Goal: Communication & Community: Answer question/provide support

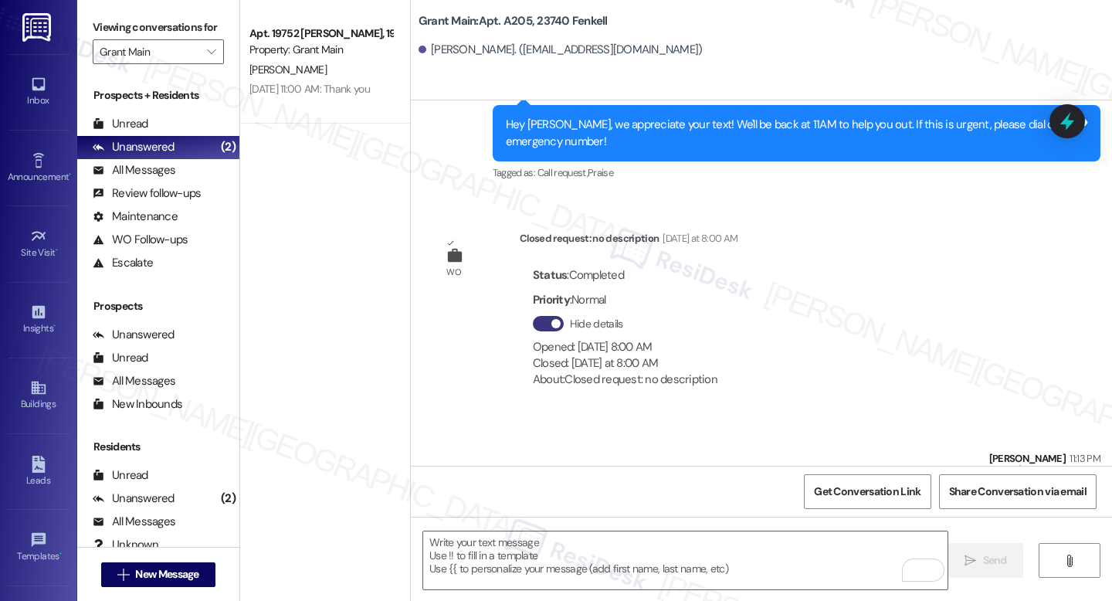
scroll to position [7880, 0]
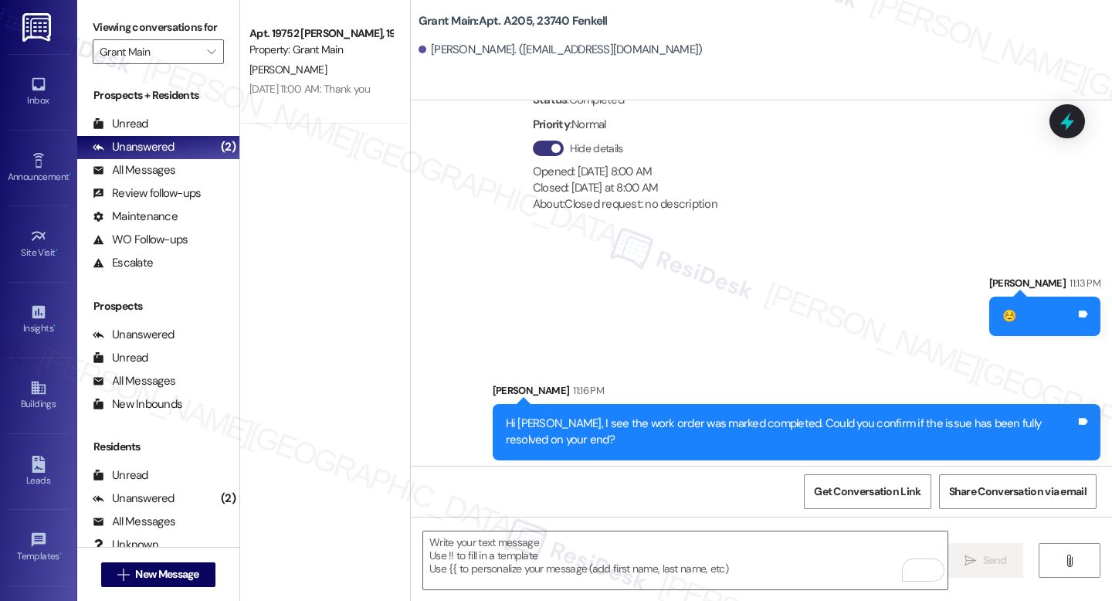
drag, startPoint x: 313, startPoint y: 71, endPoint x: 325, endPoint y: 129, distance: 59.0
click at [313, 70] on div "[PERSON_NAME]" at bounding box center [321, 69] width 146 height 19
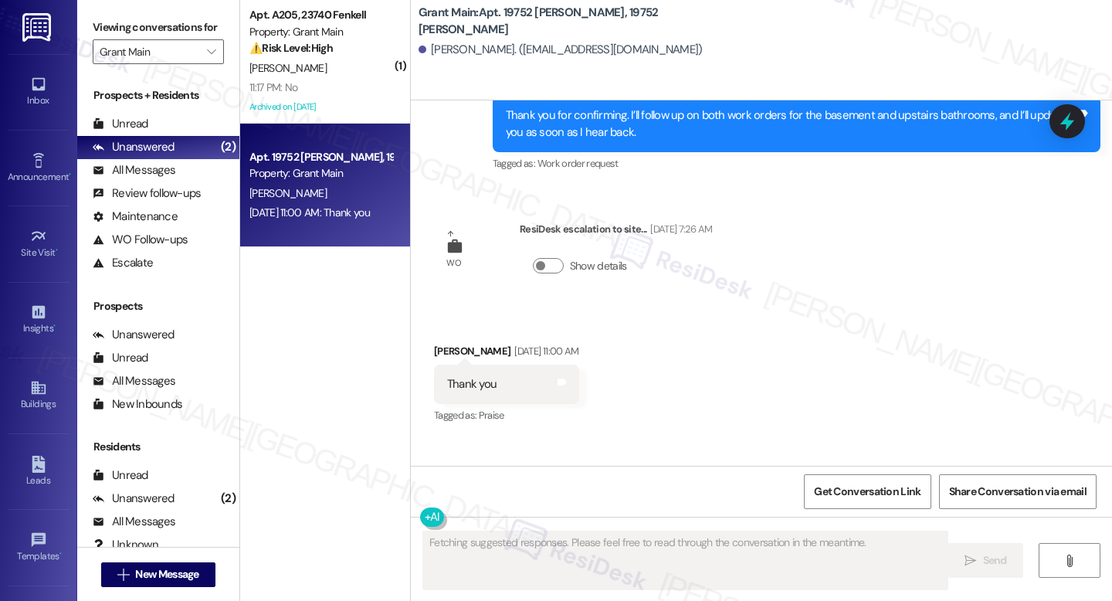
scroll to position [3631, 0]
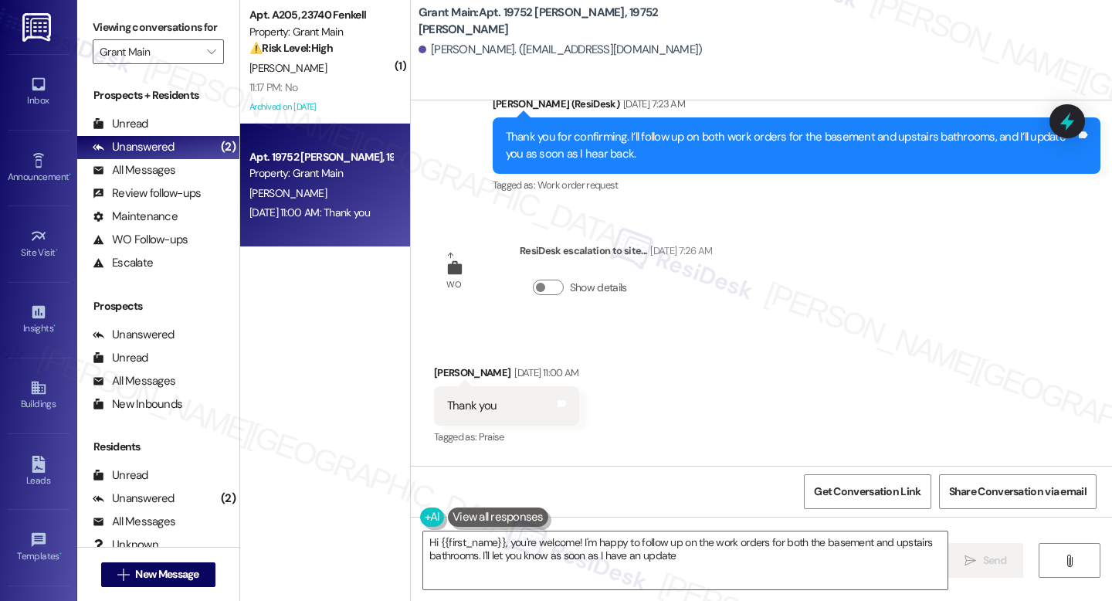
type textarea "Hi {{first_name}}, you're welcome! I'm happy to follow up on the work orders fo…"
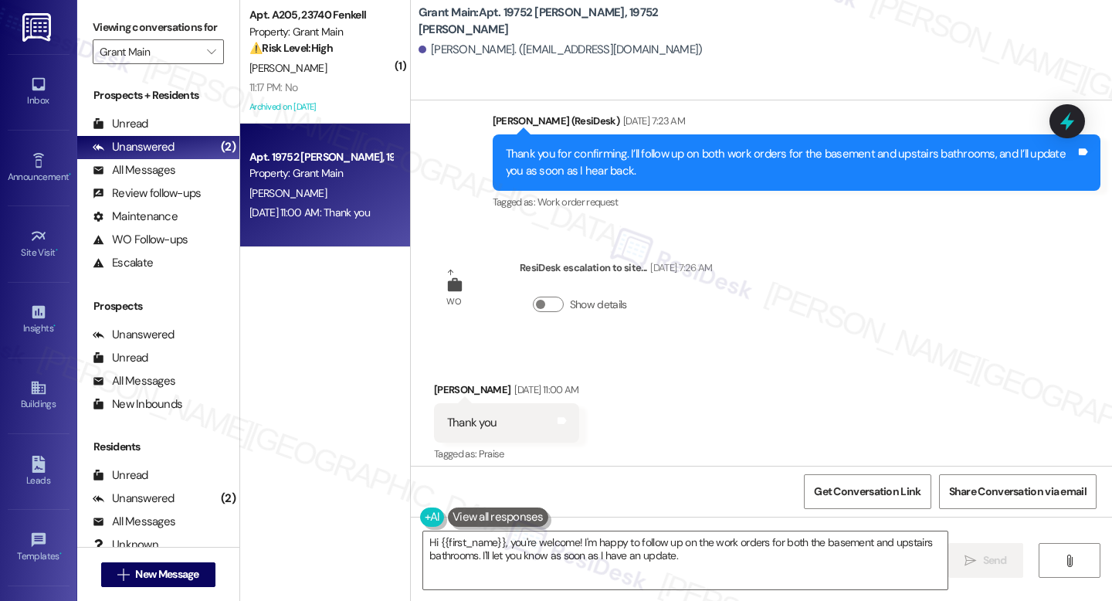
scroll to position [3779, 0]
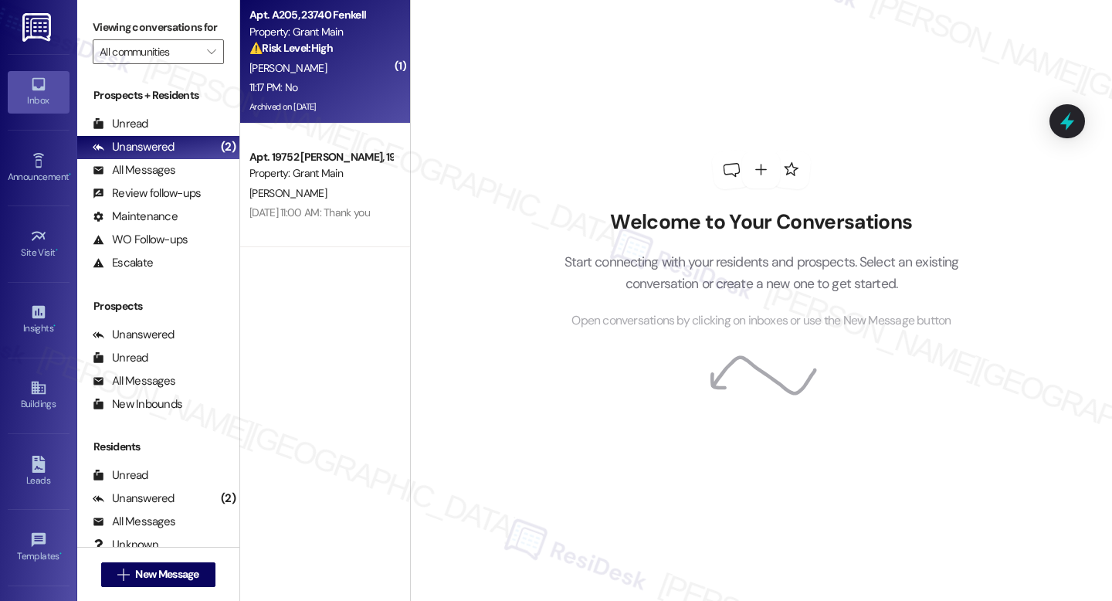
click at [346, 66] on div "[PERSON_NAME]" at bounding box center [321, 68] width 146 height 19
click at [367, 83] on div "11:17 PM: No 11:17 PM: No" at bounding box center [321, 87] width 146 height 19
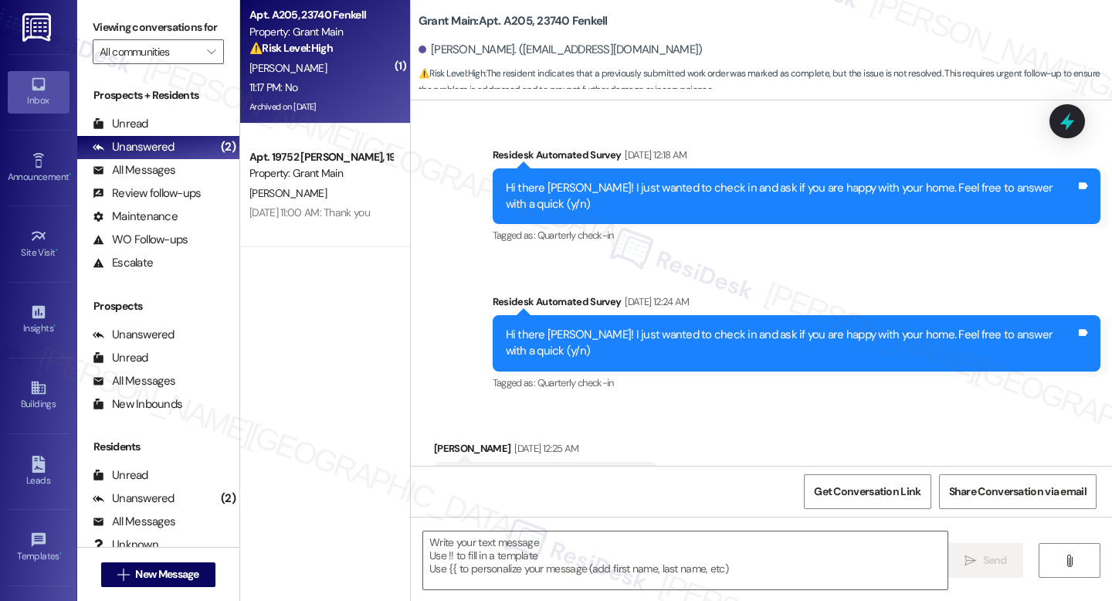
type textarea "Fetching suggested responses. Please feel free to read through the conversation…"
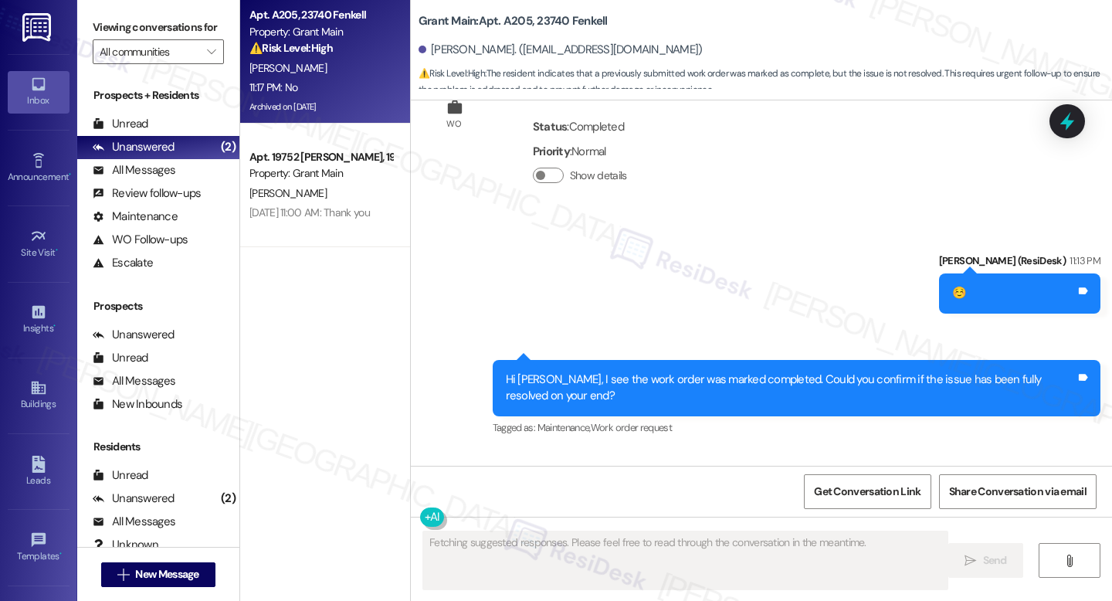
scroll to position [7854, 0]
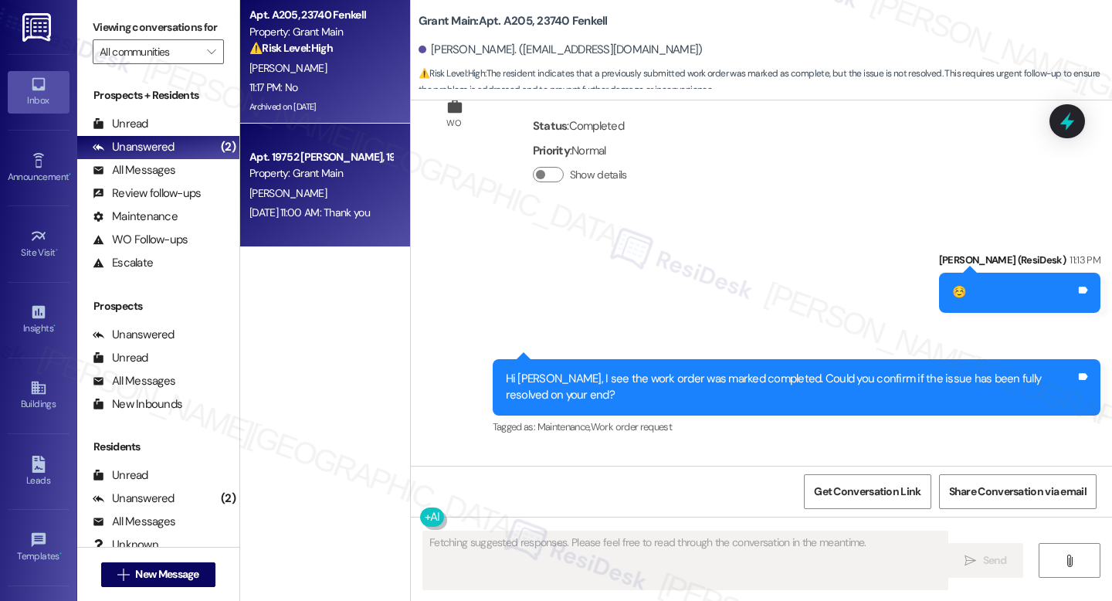
click at [356, 137] on div "Apt. 19752 [PERSON_NAME], 19752 [PERSON_NAME] Property: Grant Main [PERSON_NAME…" at bounding box center [325, 186] width 170 height 124
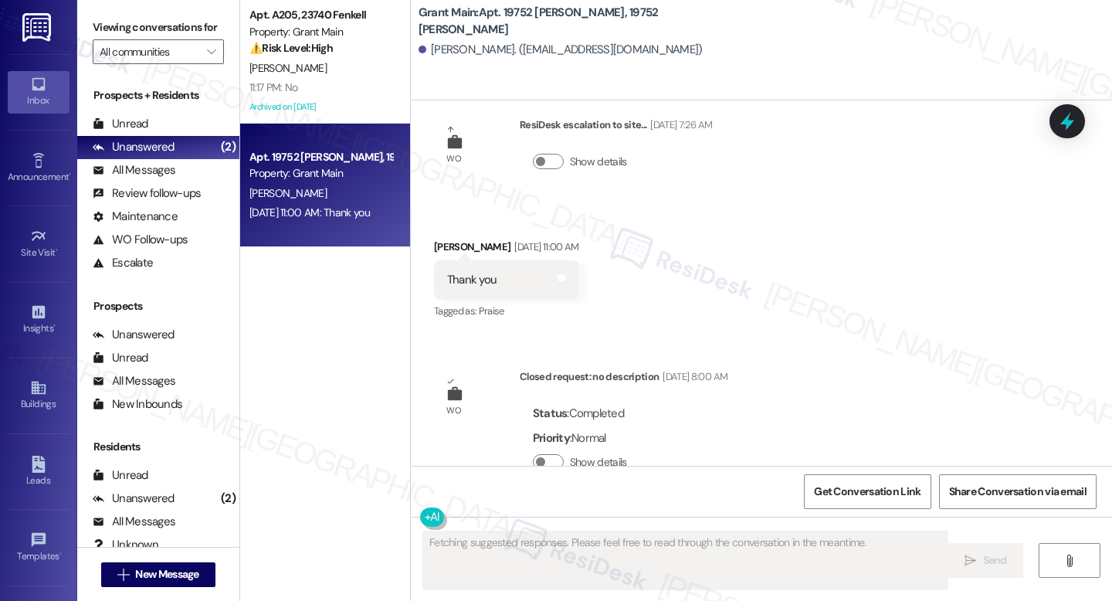
scroll to position [3779, 0]
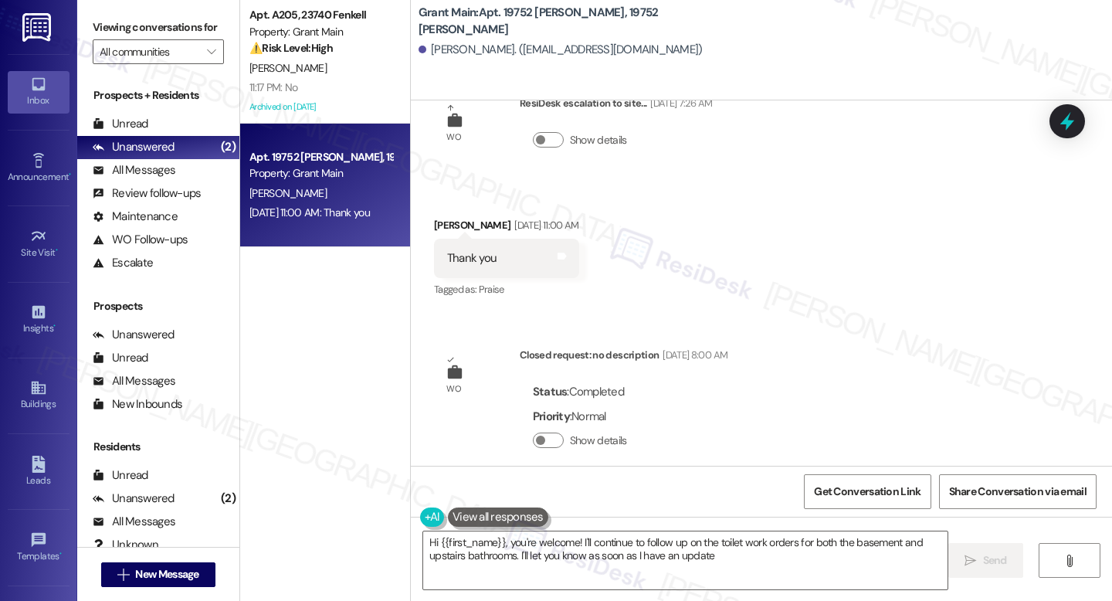
type textarea "Hi {{first_name}}, you're welcome! I'll continue to follow up on the toilet wor…"
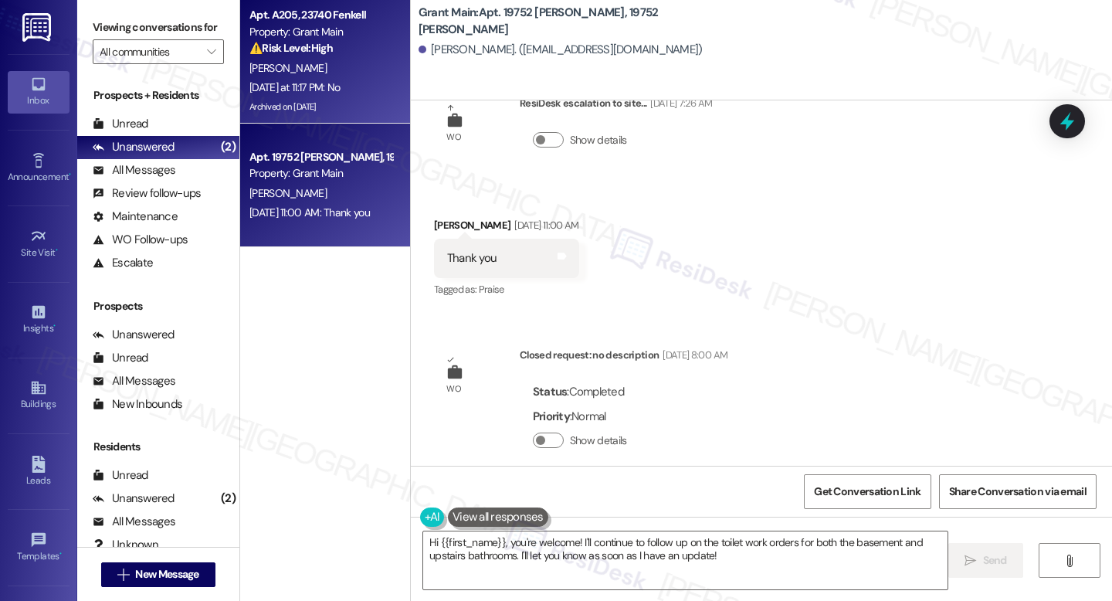
click at [327, 93] on div "[DATE] at 11:17 PM: No [DATE] at 11:17 PM: No" at bounding box center [294, 87] width 91 height 14
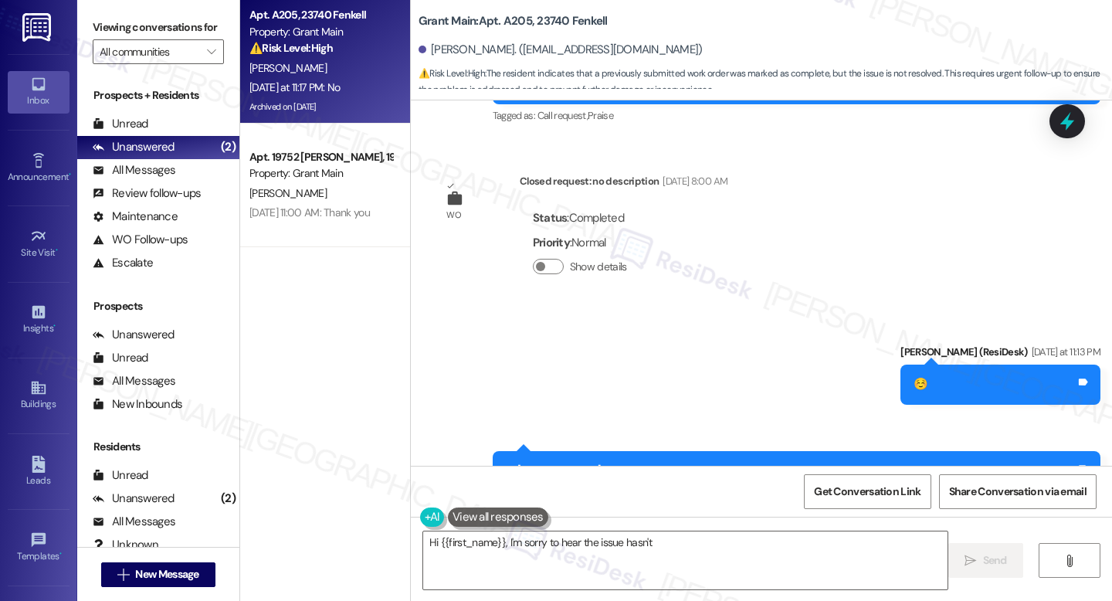
scroll to position [7759, 0]
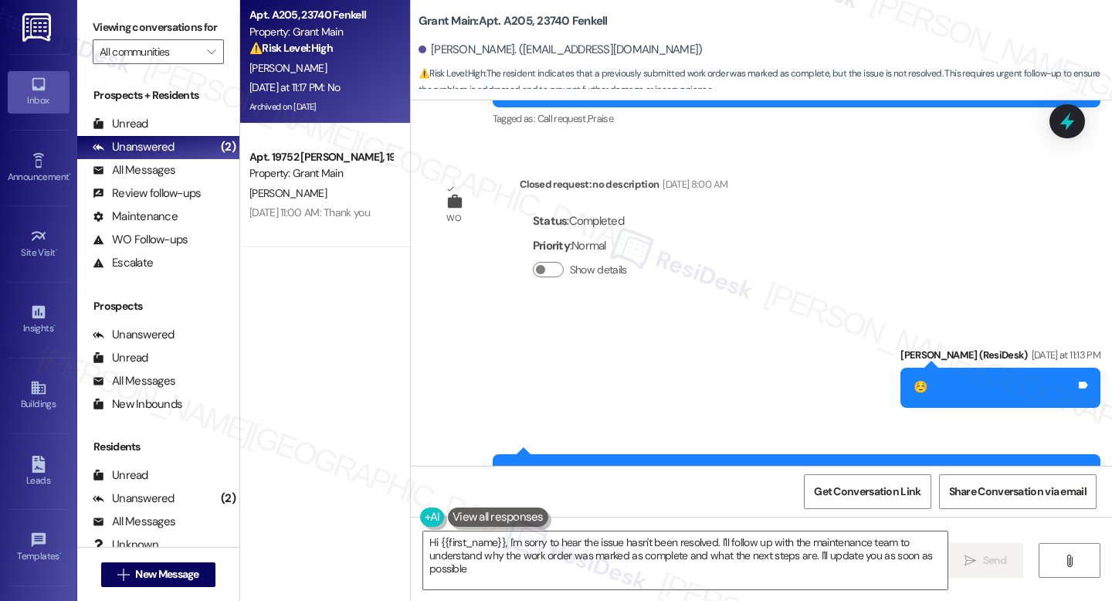
type textarea "Hi {{first_name}}, I'm sorry to hear the issue hasn't been resolved. I'll follo…"
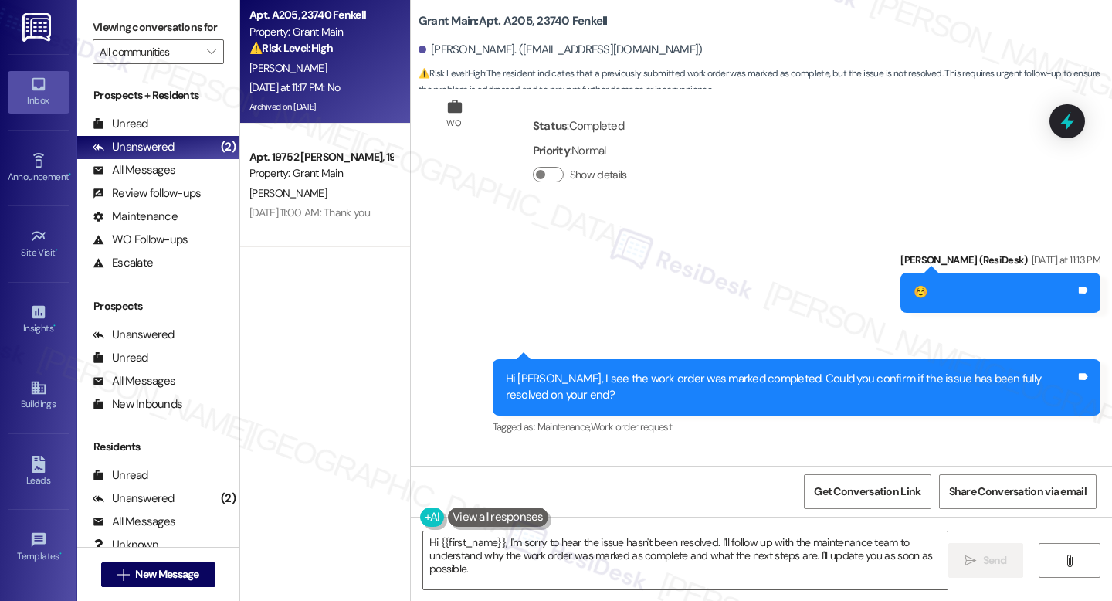
scroll to position [7758, 0]
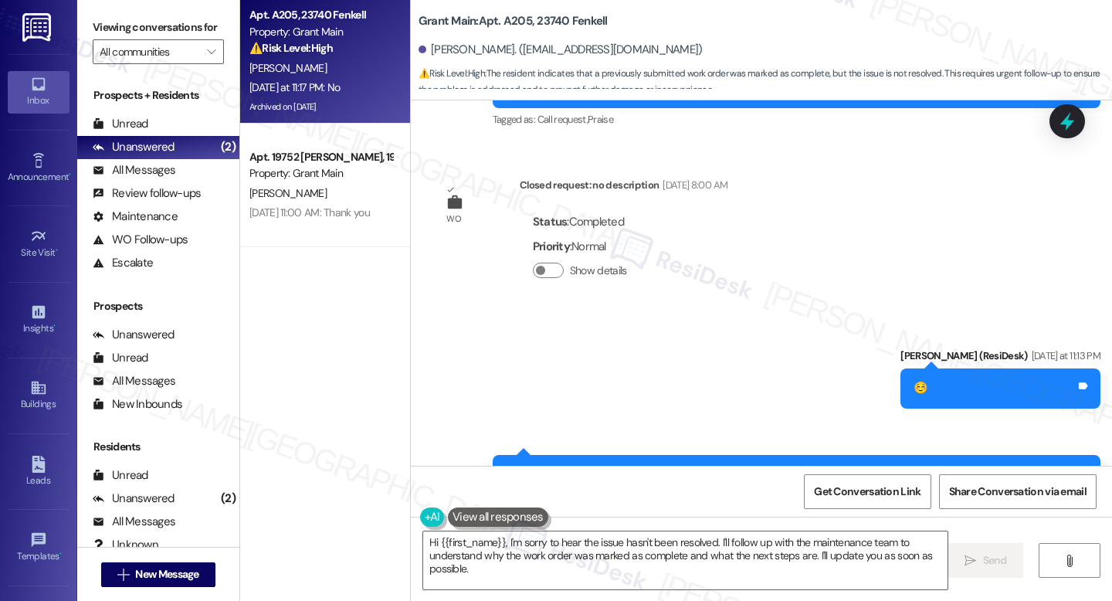
click at [679, 313] on div "Sent via SMS [PERSON_NAME] (ResiDesk) [DATE] at 11:13 PM ☺️ Tags and notes Sent…" at bounding box center [761, 429] width 701 height 233
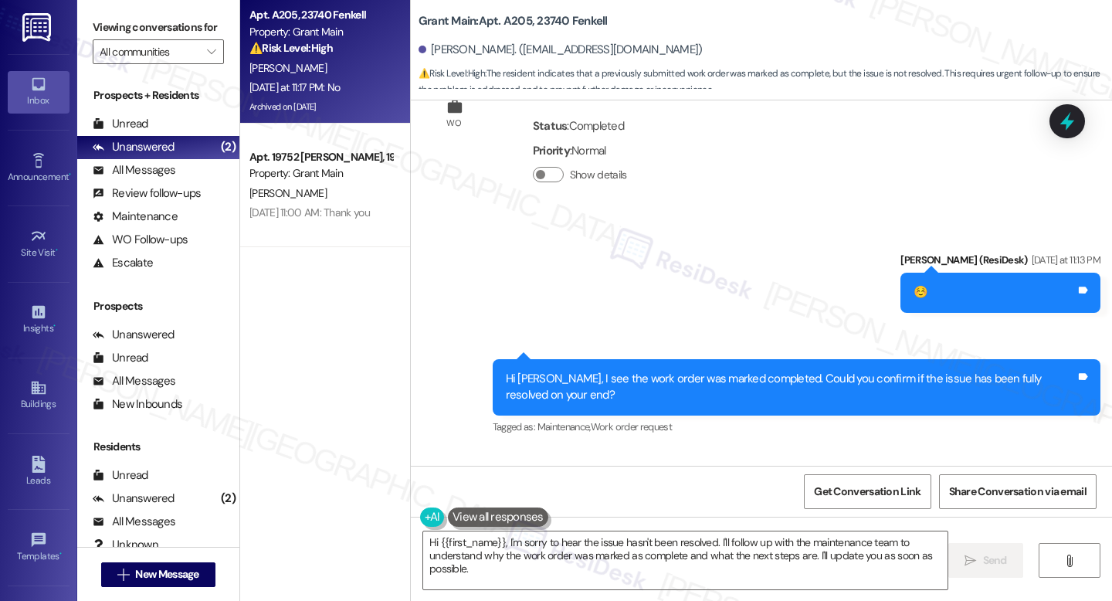
click at [502, 18] on b "Grant Main: Apt. A205, 23740 Fenkell" at bounding box center [512, 21] width 189 height 16
click at [520, 25] on b "Grant Main: Apt. A205, 23740 Fenkell" at bounding box center [512, 21] width 189 height 16
click at [507, 25] on b "Grant Main: Apt. A205, 23740 Fenkell" at bounding box center [512, 21] width 189 height 16
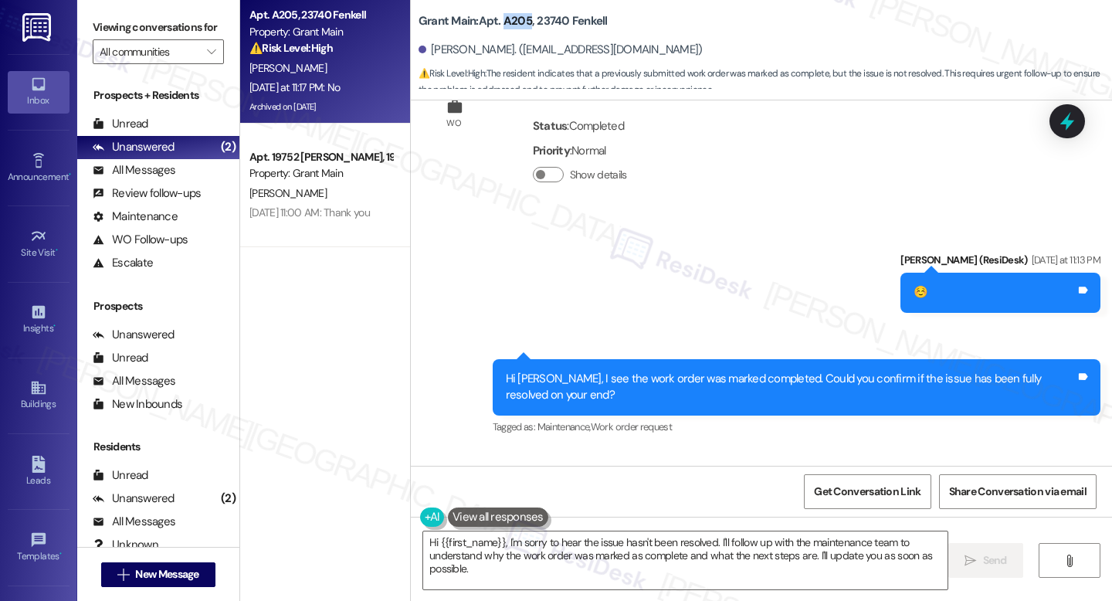
click at [507, 25] on b "Grant Main: Apt. A205, 23740 Fenkell" at bounding box center [512, 21] width 189 height 16
copy b "A205"
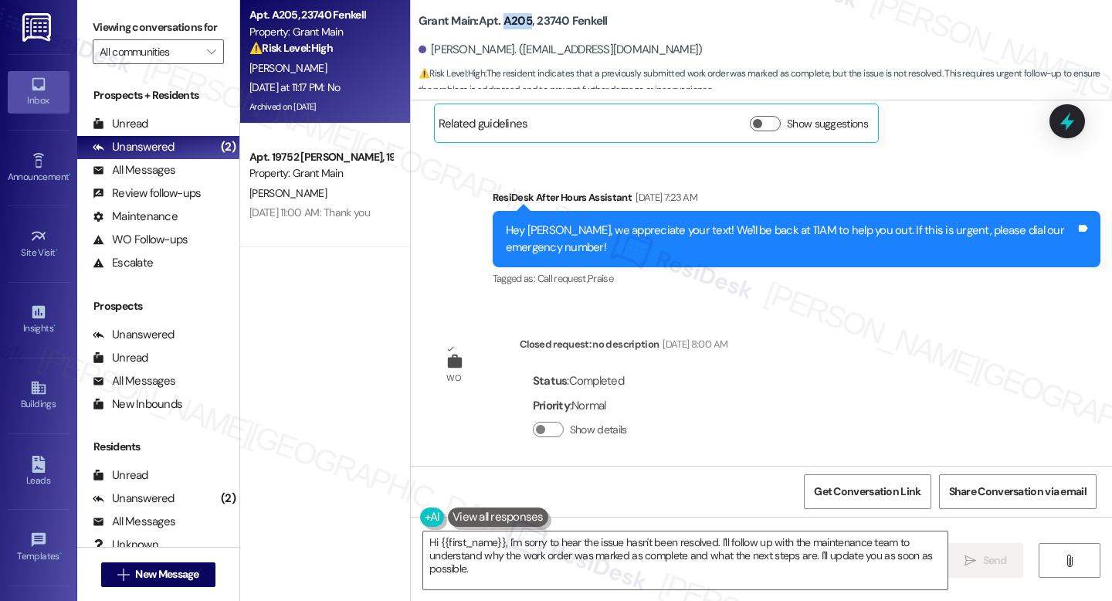
scroll to position [7603, 0]
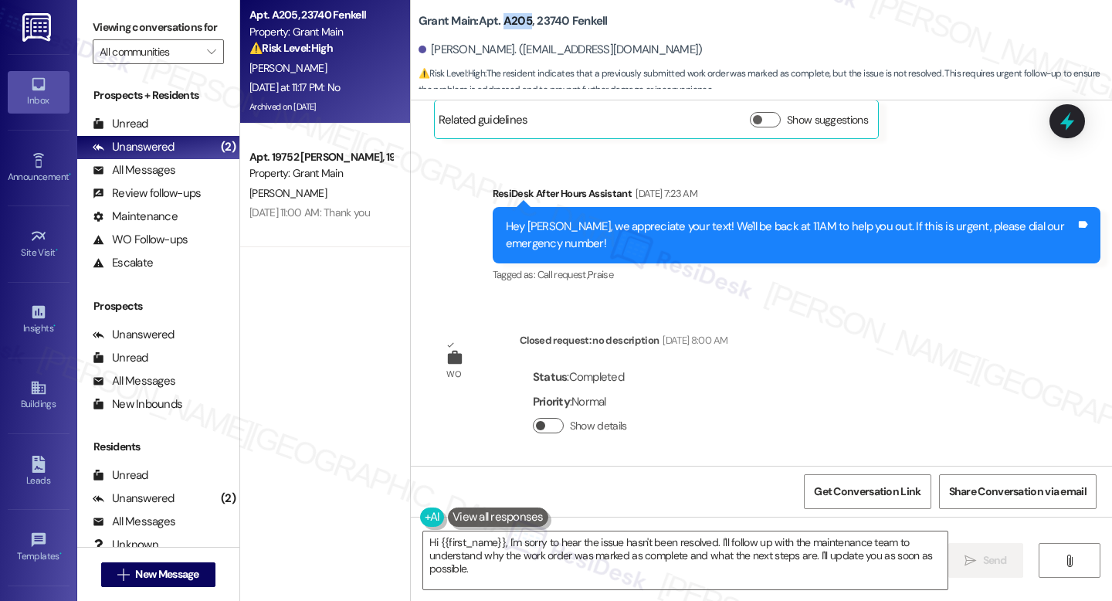
click at [548, 418] on button "Show details" at bounding box center [548, 425] width 31 height 15
click at [551, 421] on span "button" at bounding box center [555, 425] width 9 height 9
click at [546, 418] on button "Show details" at bounding box center [548, 425] width 31 height 15
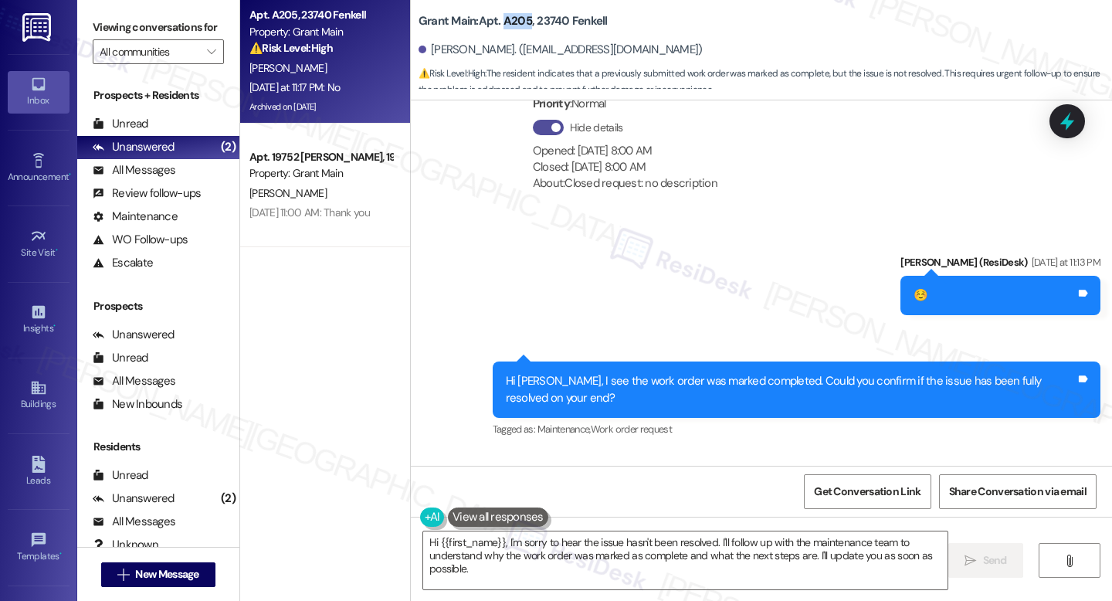
scroll to position [7904, 0]
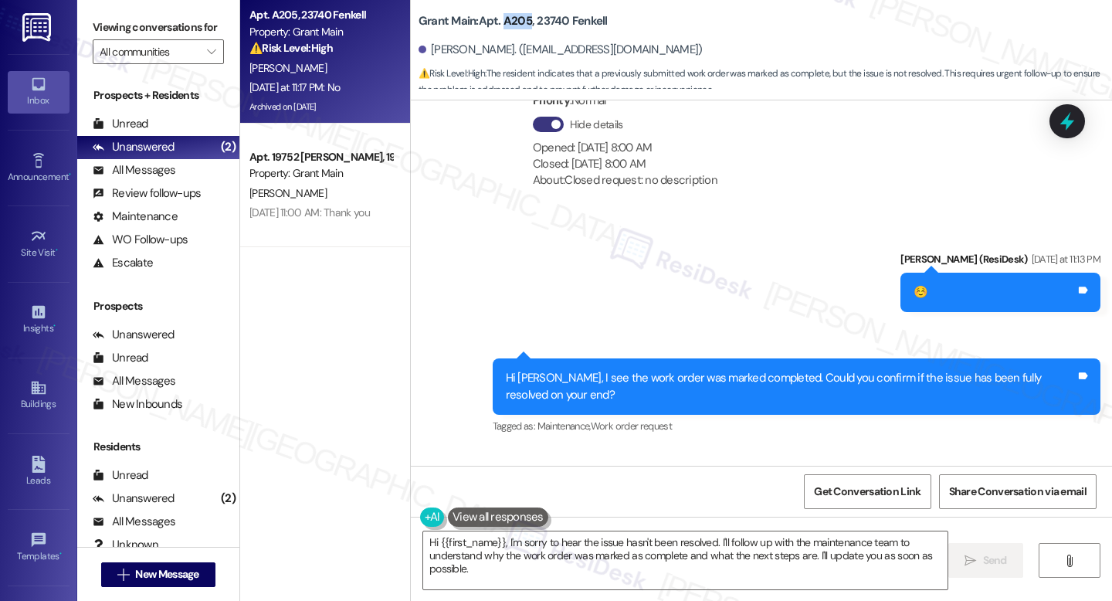
click at [663, 370] on div "Hi [PERSON_NAME], I see the work order was marked completed. Could you confirm …" at bounding box center [791, 386] width 570 height 33
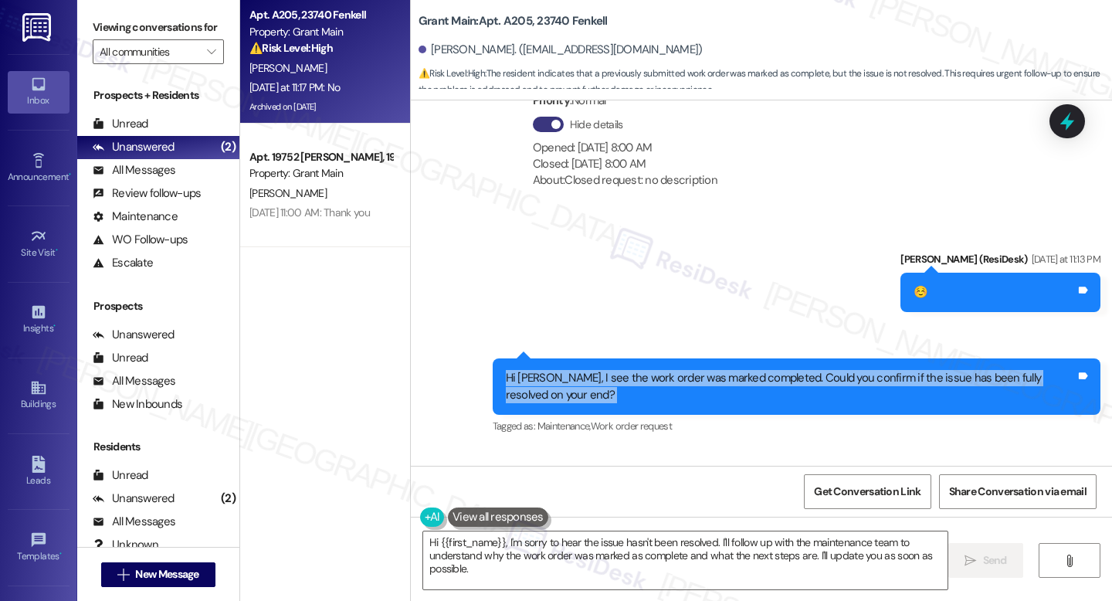
click at [662, 370] on div "Hi [PERSON_NAME], I see the work order was marked completed. Could you confirm …" at bounding box center [791, 386] width 570 height 33
copy div "Hi [PERSON_NAME], I see the work order was marked completed. Could you confirm …"
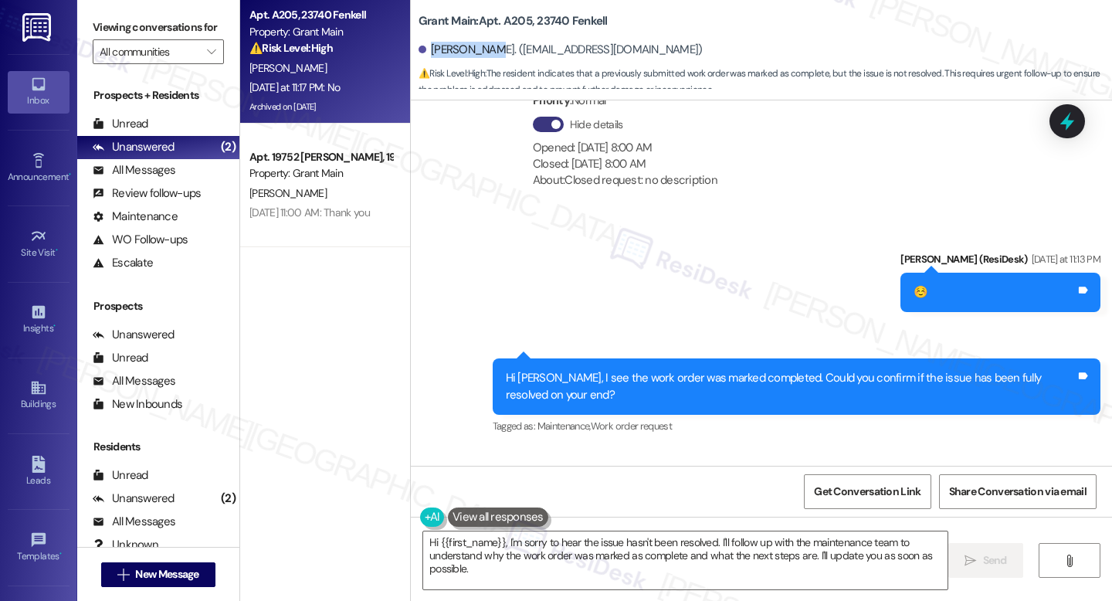
drag, startPoint x: 423, startPoint y: 48, endPoint x: 480, endPoint y: 53, distance: 57.4
click at [482, 51] on div "[PERSON_NAME]. ([EMAIL_ADDRESS][DOMAIN_NAME])" at bounding box center [560, 50] width 284 height 16
copy div "[PERSON_NAME]"
drag, startPoint x: 495, startPoint y: 21, endPoint x: 596, endPoint y: 25, distance: 101.2
click at [596, 25] on b "Grant Main: Apt. A205, 23740 Fenkell" at bounding box center [512, 21] width 189 height 16
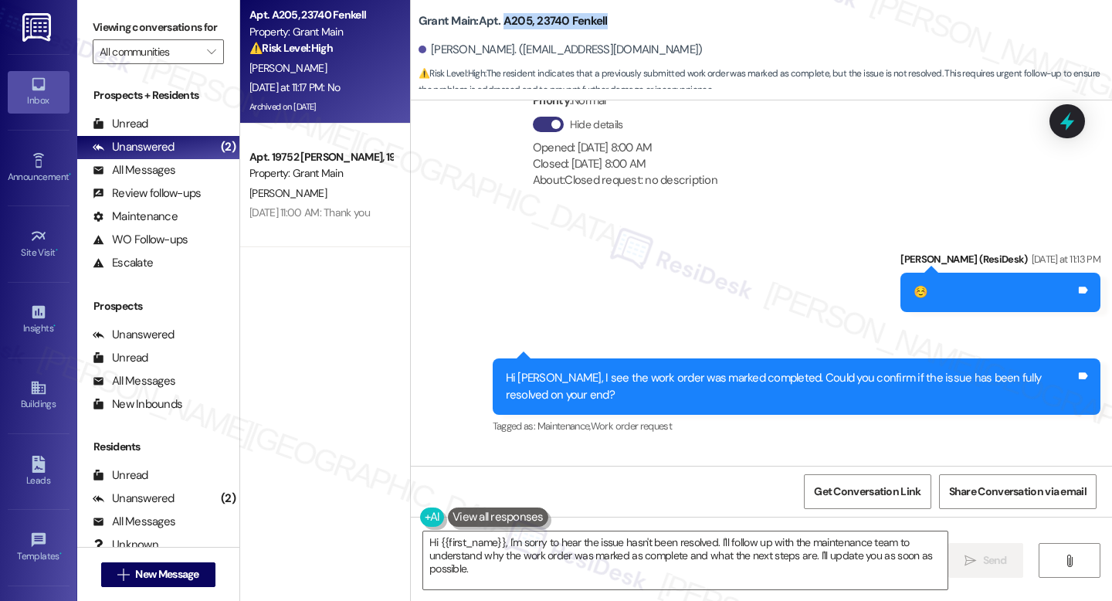
copy b "A205, 23740 Fenkell"
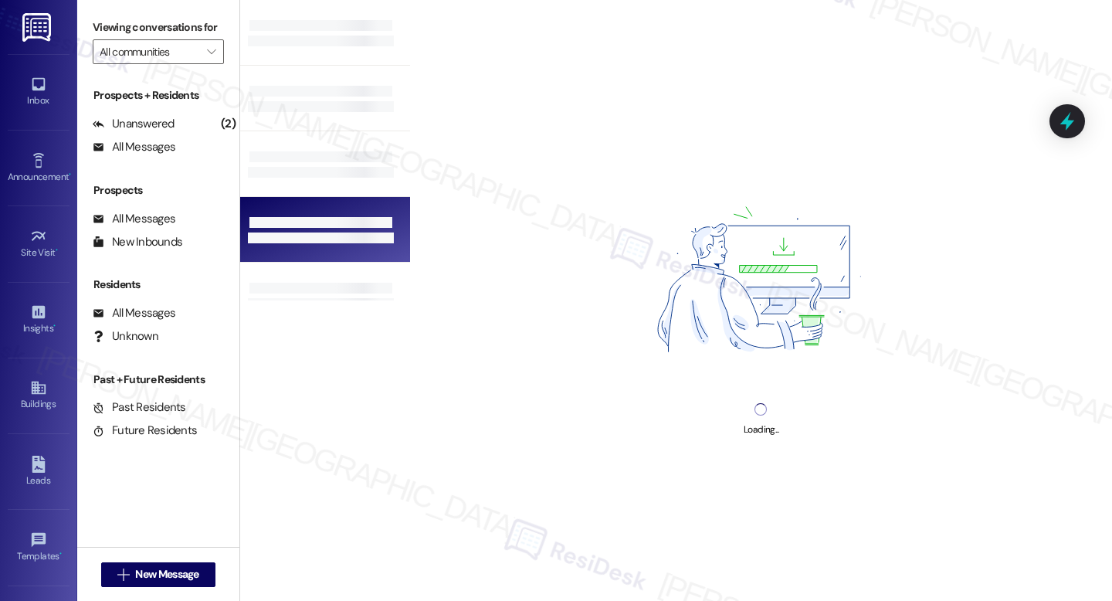
type input "Grant Main"
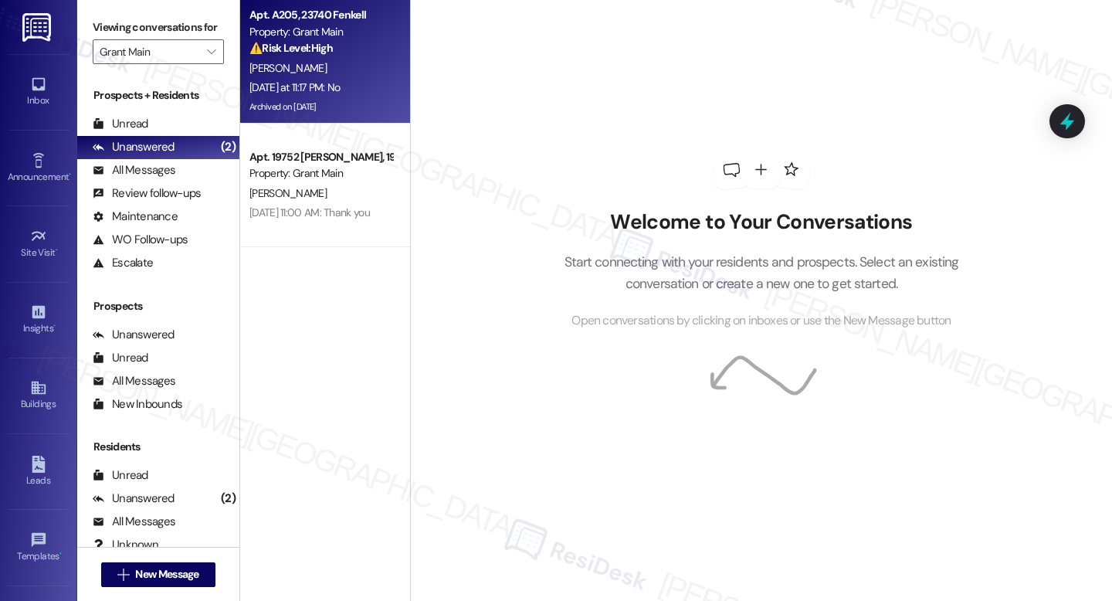
click at [305, 76] on div "[PERSON_NAME]" at bounding box center [321, 68] width 146 height 19
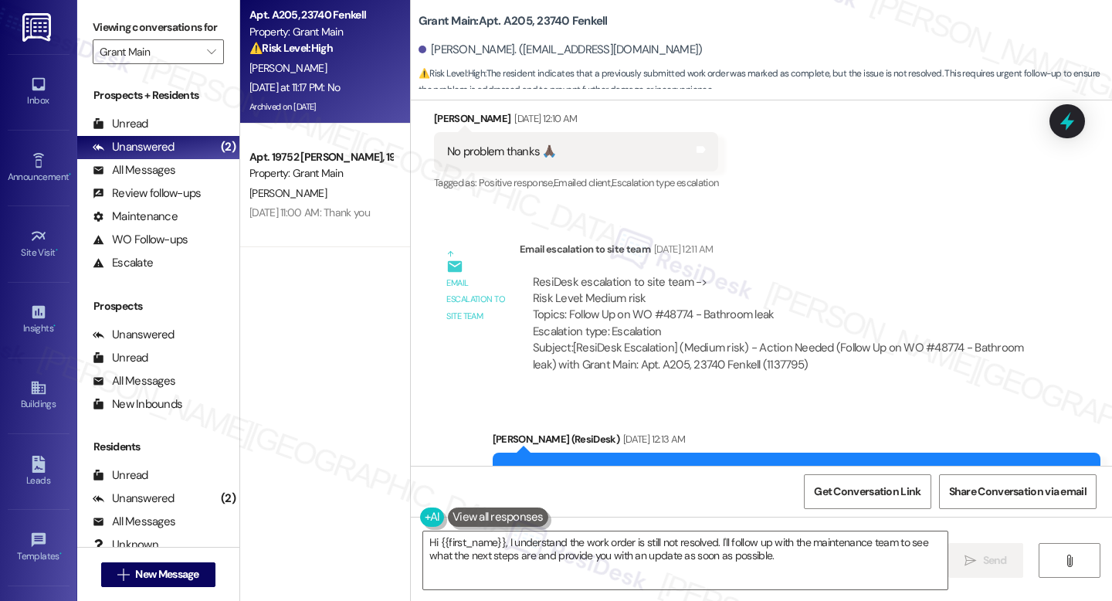
scroll to position [6671, 0]
click at [669, 275] on div "ResiDesk escalation to site team -> Risk Level: Medium risk Topics: Follow Up o…" at bounding box center [781, 308] width 496 height 66
copy div "48774"
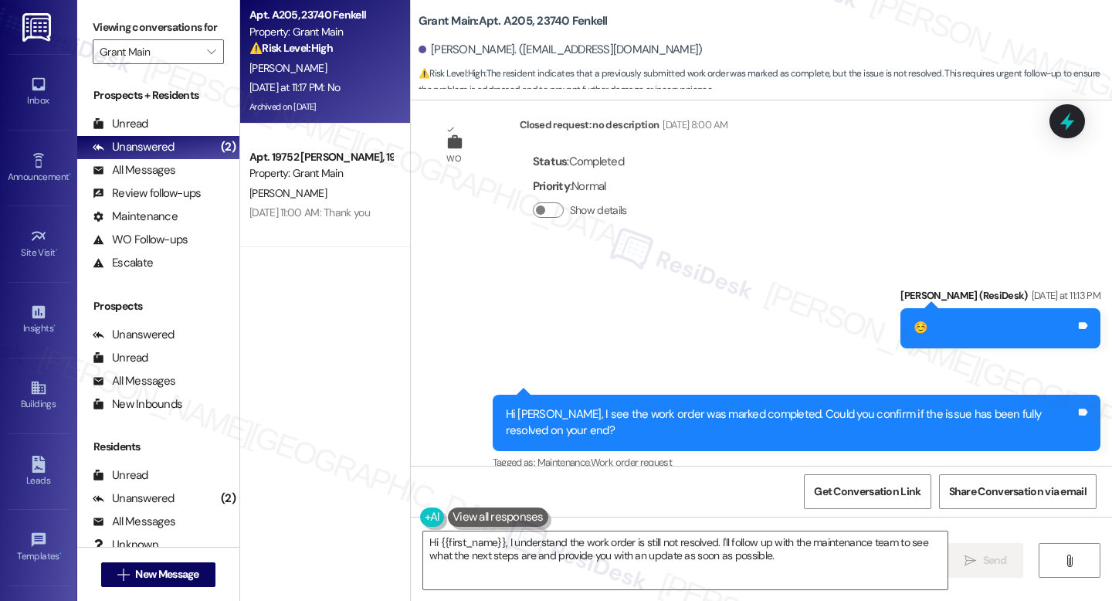
scroll to position [7854, 0]
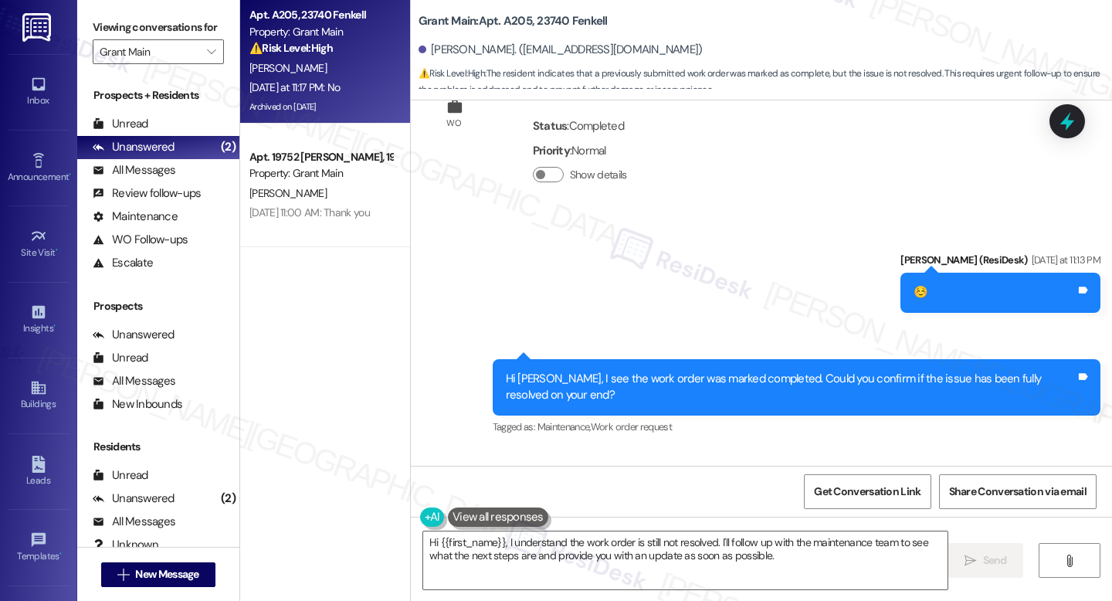
click at [678, 371] on div "Hi [PERSON_NAME], I see the work order was marked completed. Could you confirm …" at bounding box center [791, 387] width 570 height 33
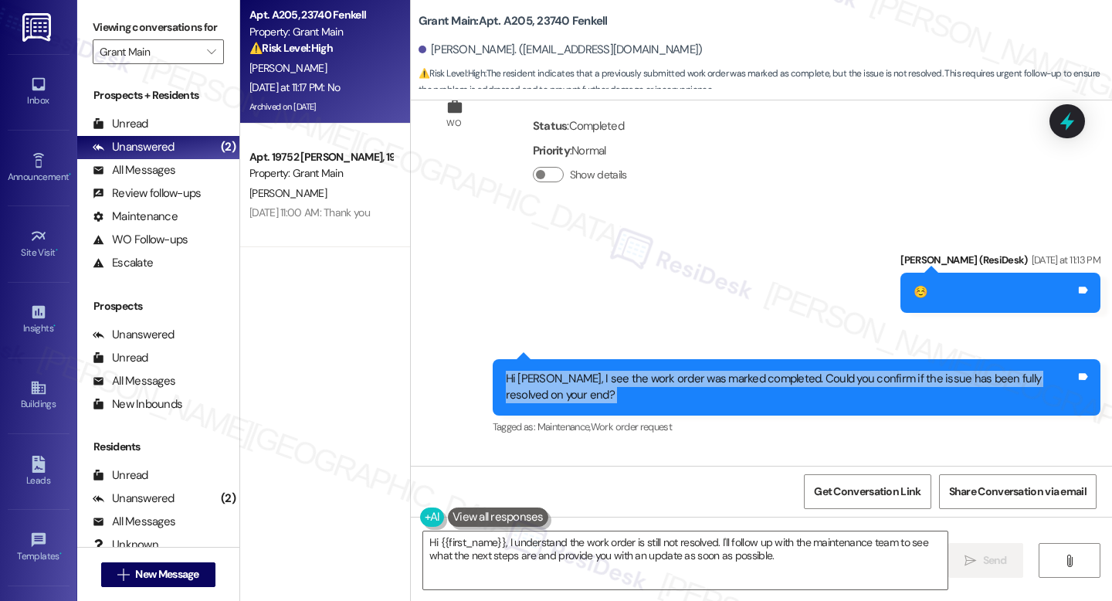
click at [678, 371] on div "Hi [PERSON_NAME], I see the work order was marked completed. Could you confirm …" at bounding box center [791, 387] width 570 height 33
copy div "Hi [PERSON_NAME], I see the work order was marked completed. Could you confirm …"
click at [685, 554] on textarea "Hi {{first_name}}, I understand the work order is still not resolved. I'll foll…" at bounding box center [685, 560] width 524 height 58
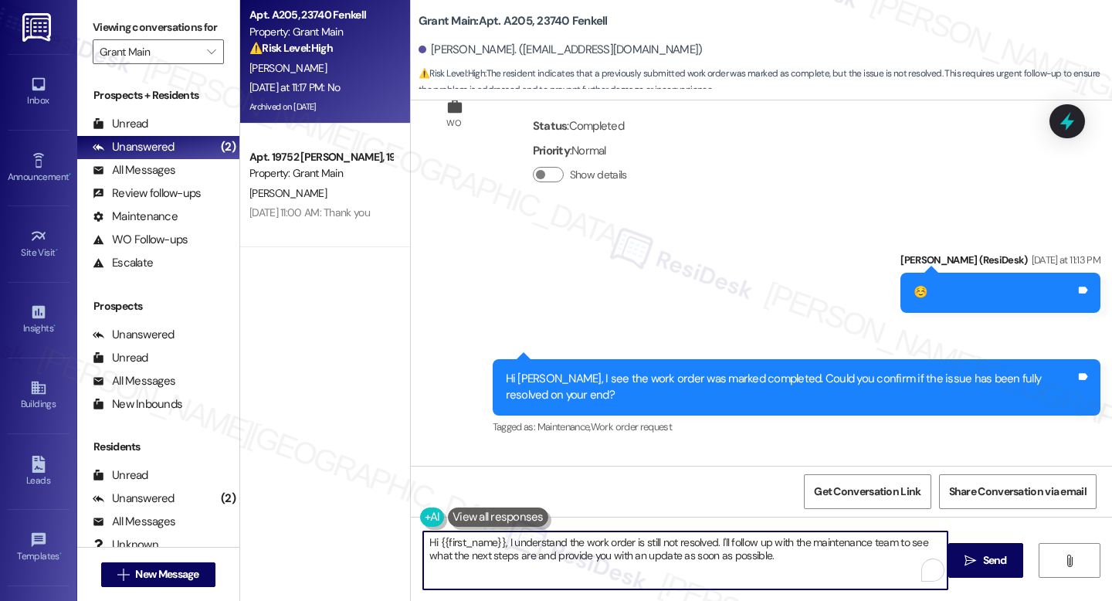
click at [685, 554] on textarea "Hi {{first_name}}, I understand the work order is still not resolved. I'll foll…" at bounding box center [685, 560] width 524 height 58
paste textarea "Thank you for letting me know, [PERSON_NAME]. I’m sorry to hear the issue hasn’…"
click at [655, 571] on textarea "Thank you for letting me know, [PERSON_NAME]. I’m sorry to hear the issue hasn’…" at bounding box center [685, 560] width 524 height 58
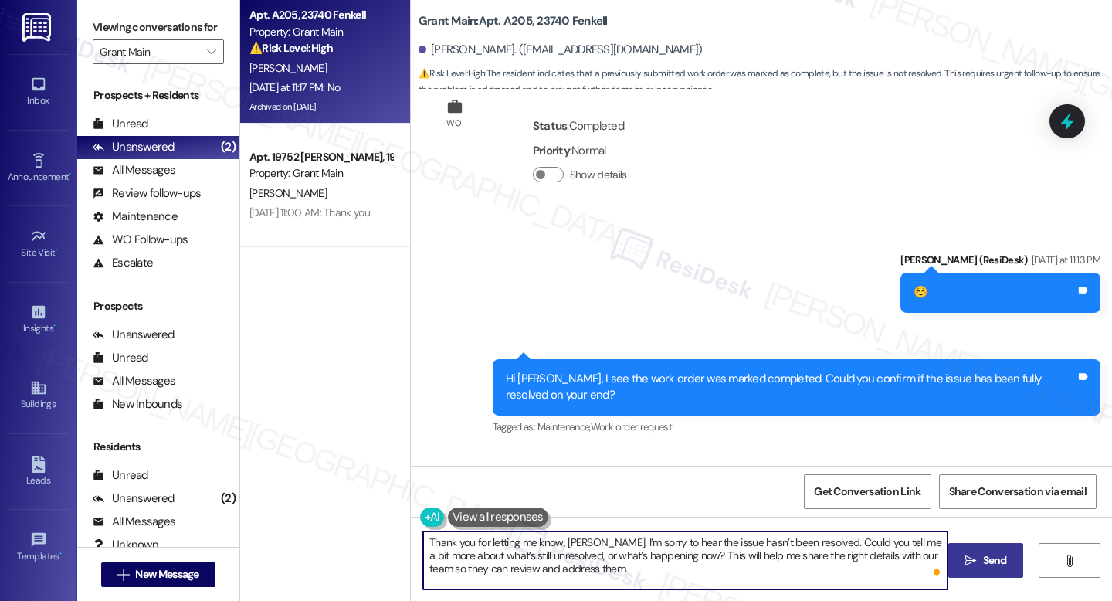
type textarea "Thank you for letting me know, [PERSON_NAME]. I’m sorry to hear the issue hasn’…"
click at [1004, 553] on span "Send" at bounding box center [995, 560] width 24 height 16
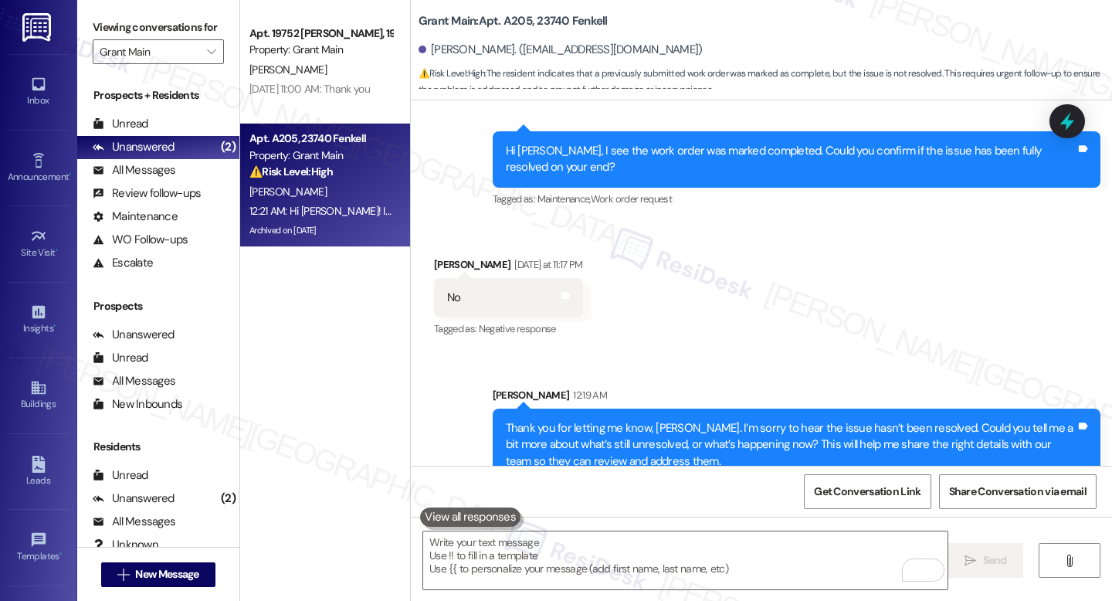
scroll to position [8119, 0]
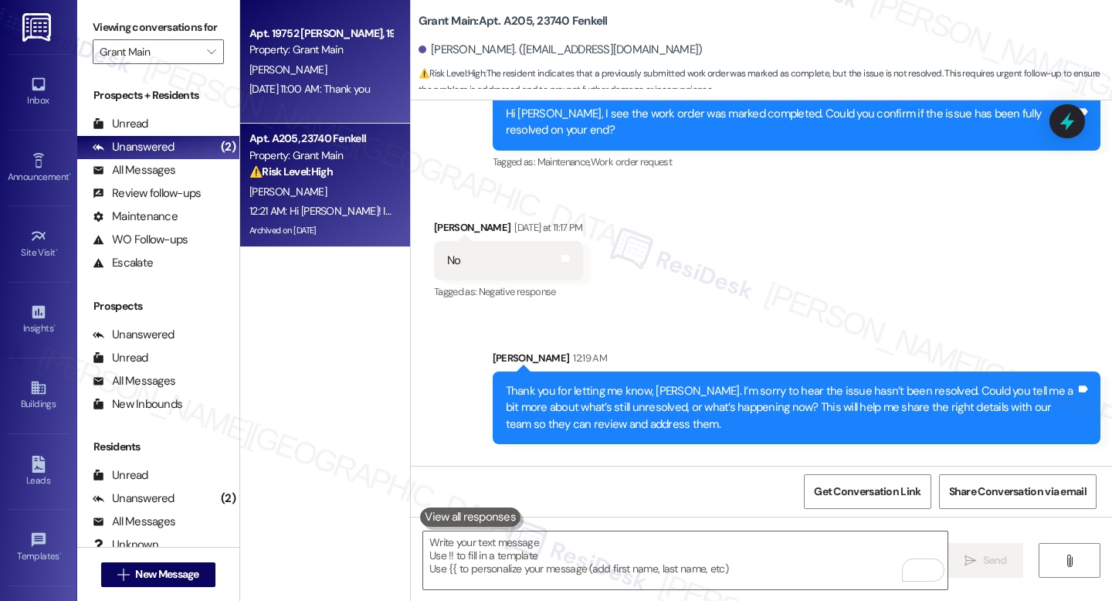
click at [308, 73] on div "[PERSON_NAME]" at bounding box center [321, 69] width 146 height 19
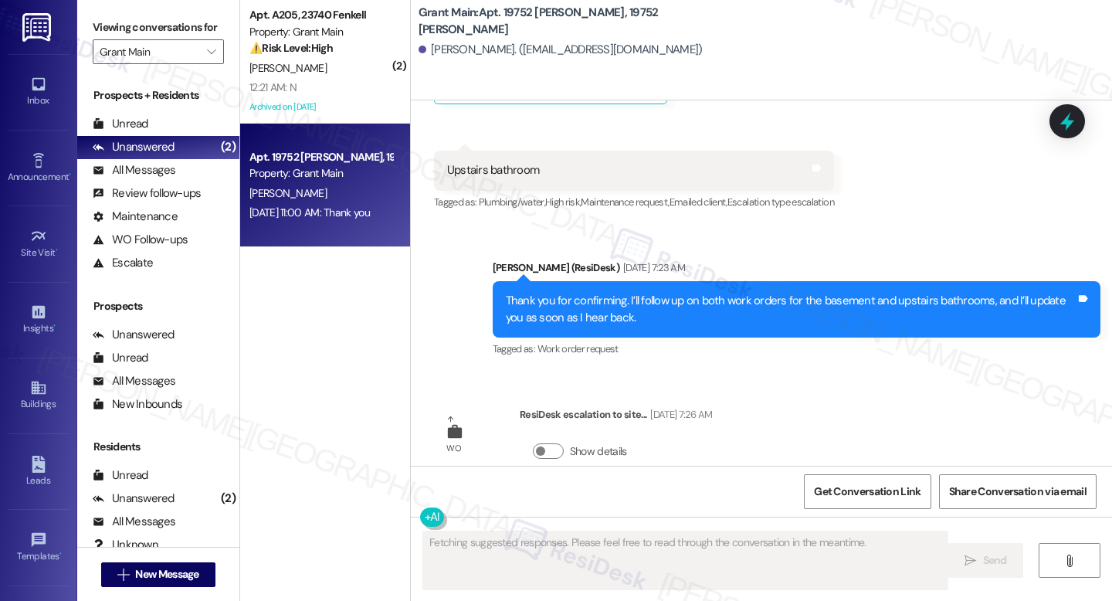
scroll to position [3465, 0]
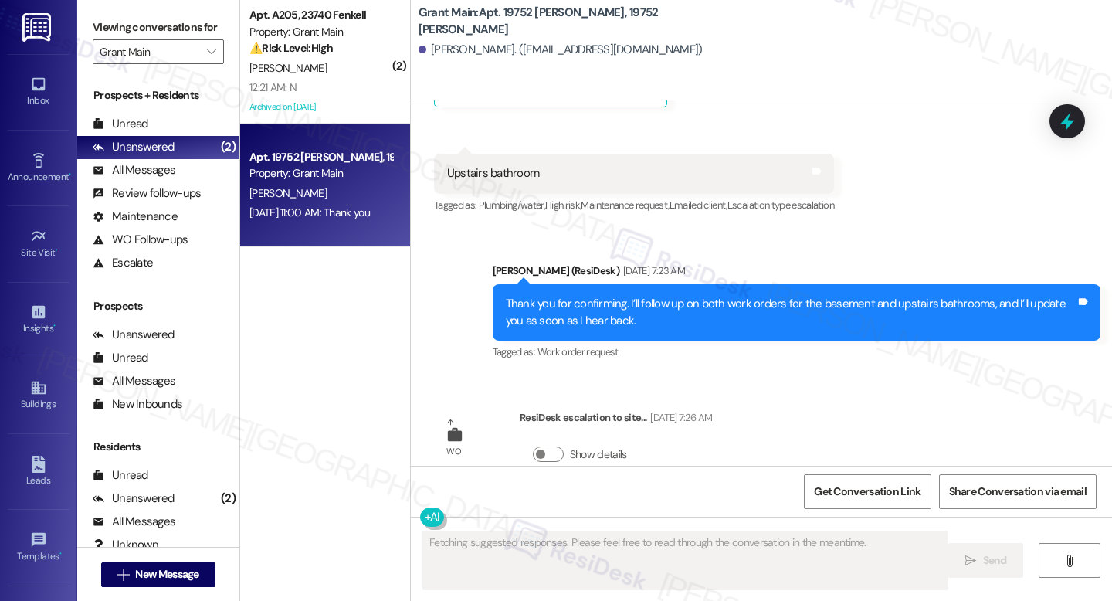
click at [511, 29] on div "Grant Main: Apt. 19752 [PERSON_NAME], 19752 [PERSON_NAME]" at bounding box center [572, 21] width 309 height 19
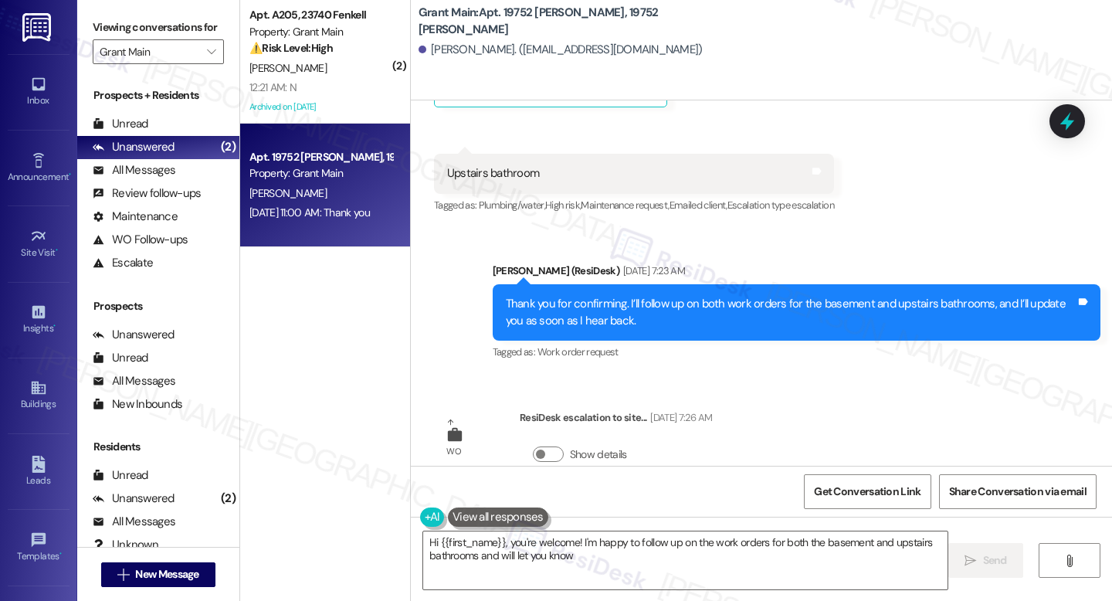
click at [510, 21] on b "Grant Main: Apt. 19752 [PERSON_NAME], 19752 [PERSON_NAME]" at bounding box center [572, 21] width 309 height 33
type textarea "Hi {{first_name}}, you're welcome! I'm happy to follow up on the work orders fo…"
copy b "19752"
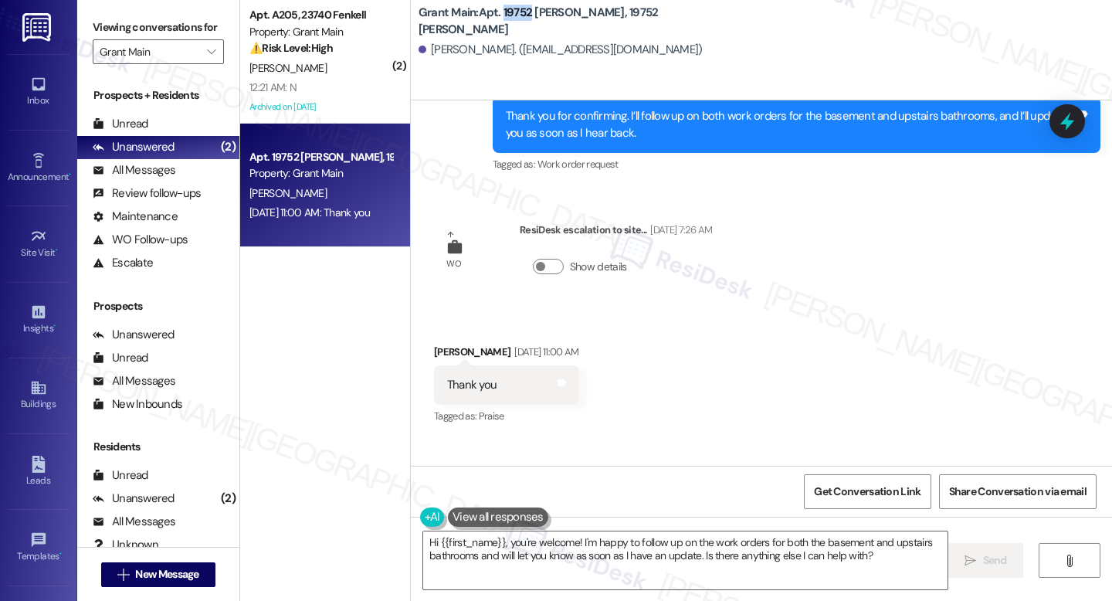
scroll to position [3779, 0]
